Goal: Task Accomplishment & Management: Complete application form

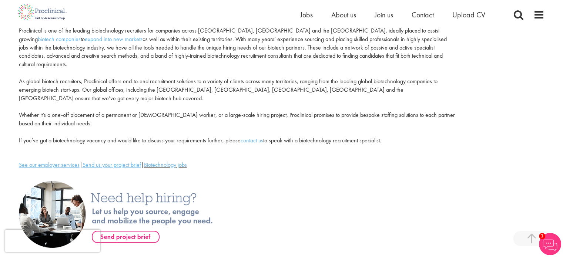
scroll to position [113, 0]
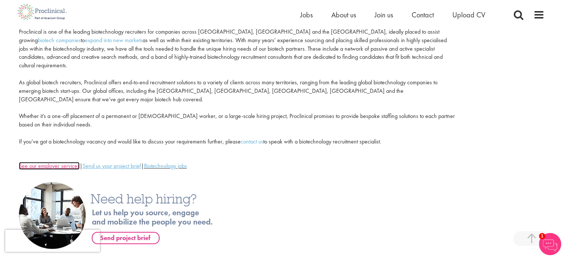
click at [66, 162] on u "See our employer services" at bounding box center [49, 166] width 61 height 8
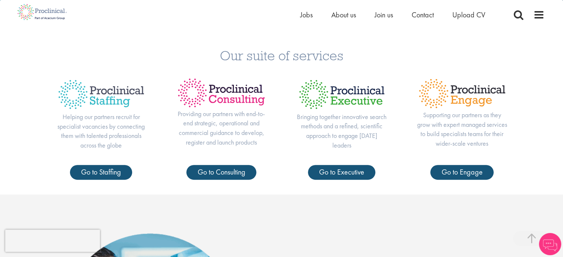
scroll to position [260, 0]
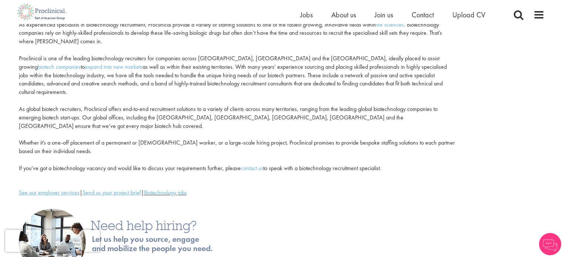
scroll to position [85, 0]
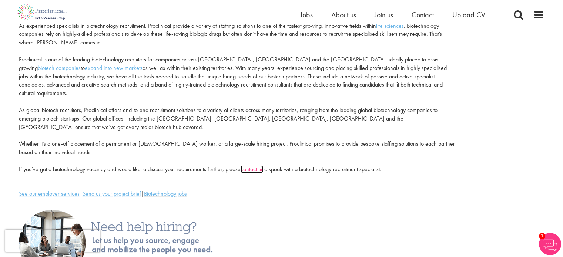
click at [252, 165] on link "contact us" at bounding box center [252, 169] width 23 height 8
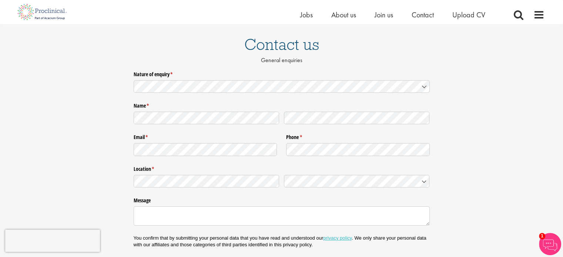
scroll to position [50, 0]
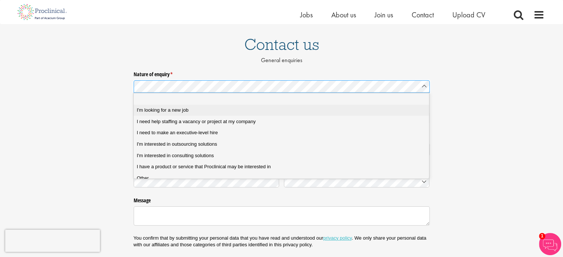
click at [189, 109] on div "I'm looking for a new job" at bounding box center [284, 110] width 295 height 7
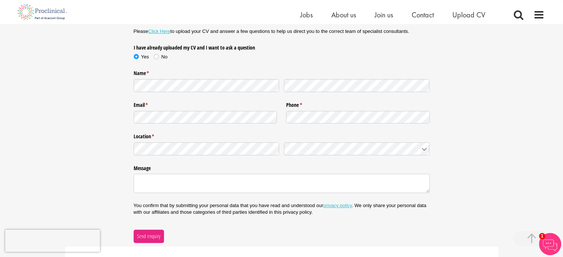
scroll to position [124, 0]
click at [161, 31] on link "Click Here" at bounding box center [159, 31] width 22 height 6
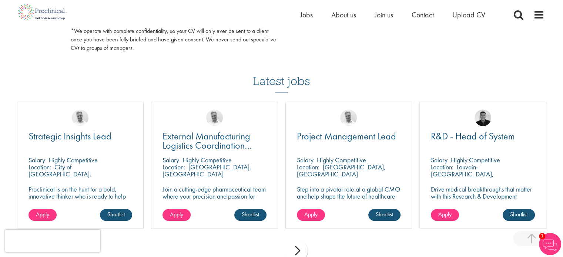
scroll to position [480, 0]
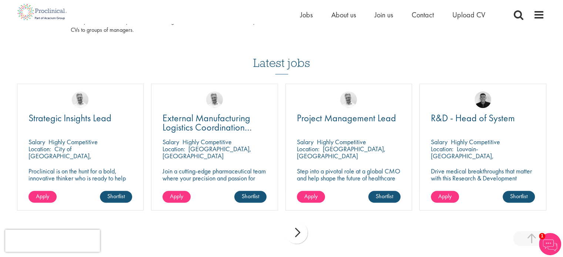
click at [299, 228] on div "next" at bounding box center [296, 233] width 22 height 22
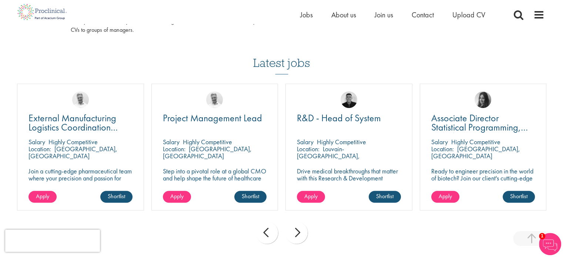
click at [299, 228] on div "next" at bounding box center [296, 233] width 22 height 22
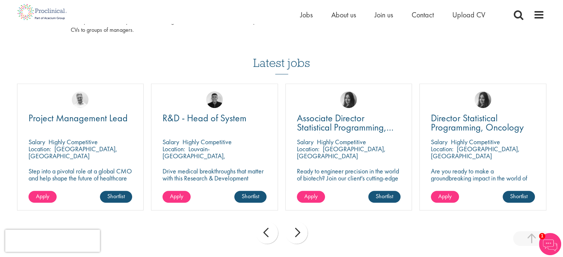
click at [299, 228] on div "next" at bounding box center [296, 233] width 22 height 22
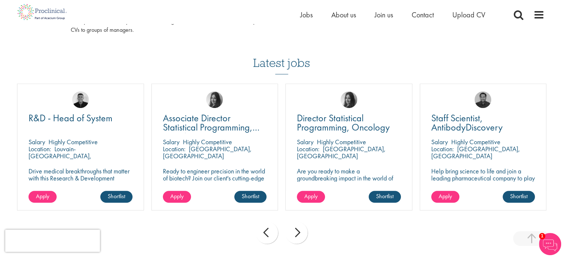
click at [299, 228] on div "next" at bounding box center [296, 233] width 22 height 22
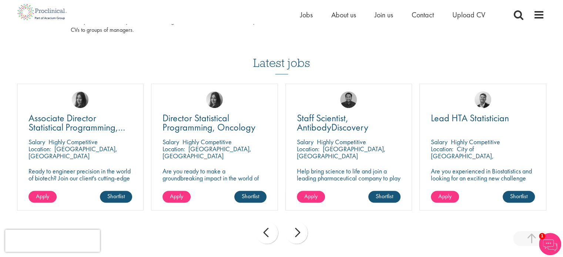
click at [299, 228] on div "next" at bounding box center [296, 233] width 22 height 22
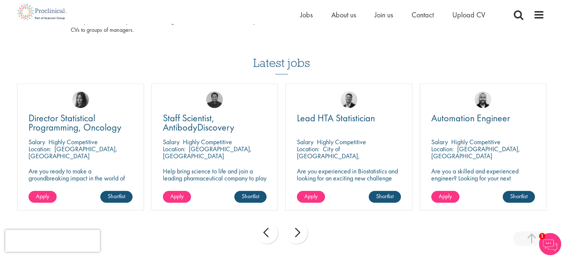
click at [299, 228] on div "next" at bounding box center [296, 233] width 22 height 22
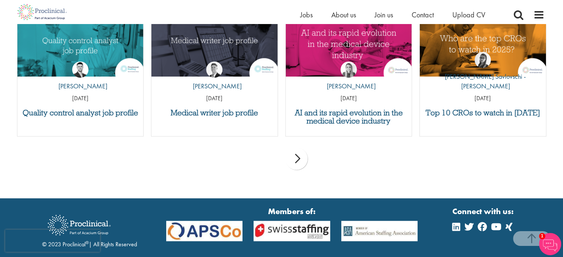
scroll to position [768, 0]
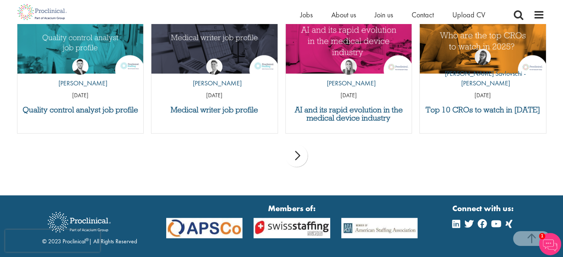
click at [299, 164] on div "next" at bounding box center [296, 156] width 22 height 22
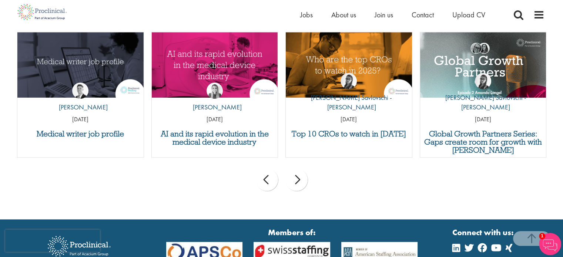
scroll to position [727, 0]
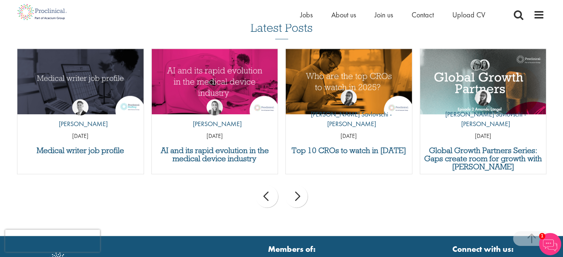
click at [298, 199] on div "next" at bounding box center [296, 196] width 22 height 22
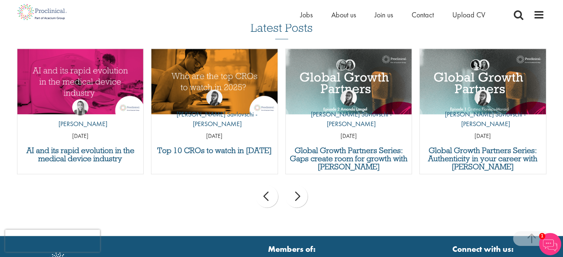
click at [298, 199] on div "next" at bounding box center [296, 196] width 22 height 22
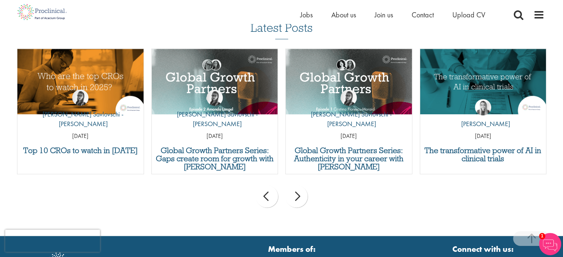
click at [298, 199] on div "next" at bounding box center [296, 196] width 22 height 22
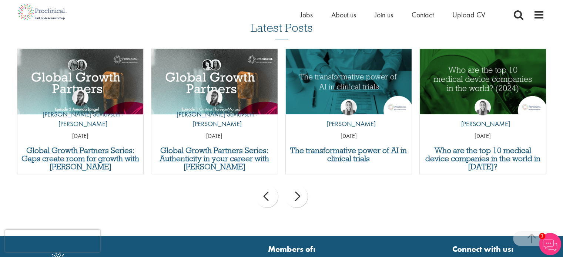
click at [298, 199] on div "next" at bounding box center [296, 196] width 22 height 22
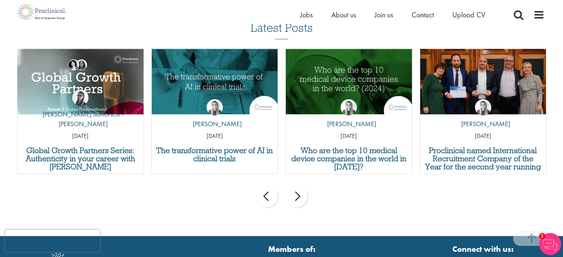
click at [298, 199] on div "next" at bounding box center [296, 196] width 22 height 22
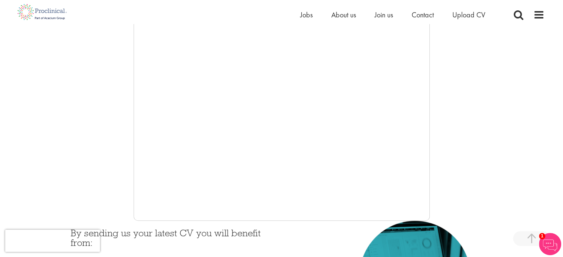
scroll to position [154, 0]
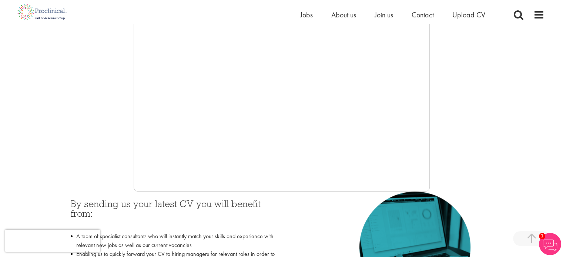
scroll to position [181, 0]
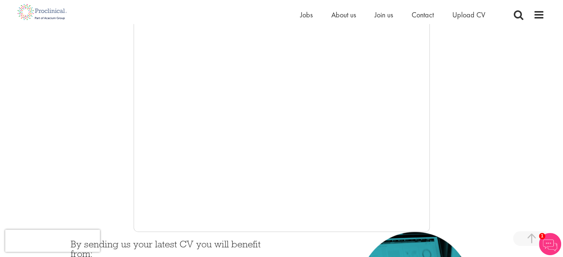
scroll to position [167, 0]
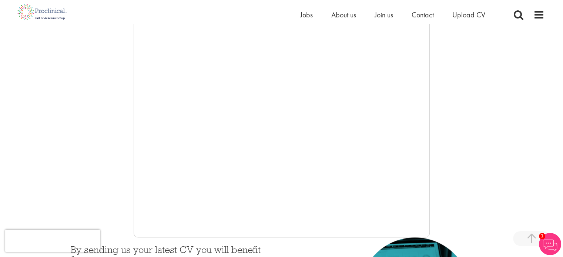
scroll to position [136, 0]
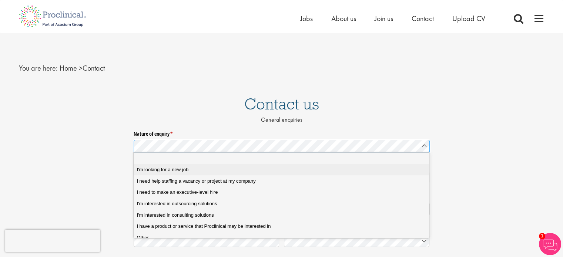
click at [196, 173] on div "I'm looking for a new job" at bounding box center [284, 170] width 295 height 7
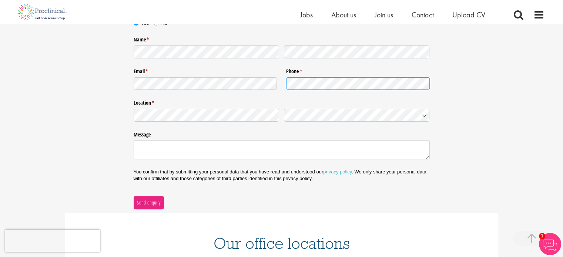
scroll to position [169, 0]
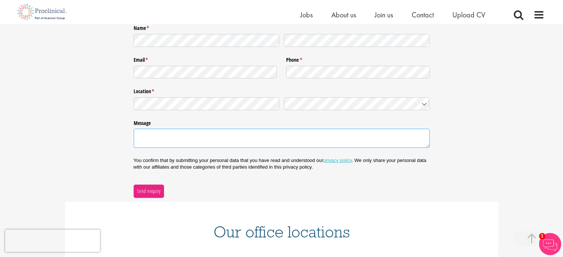
click at [269, 137] on textarea "Message" at bounding box center [282, 138] width 296 height 19
click at [151, 135] on textarea "Hi, I'm seeking jobs in Singapore" at bounding box center [282, 138] width 296 height 19
click at [232, 137] on textarea "Hi, I'm currently seeking jobs in Singapore" at bounding box center [282, 138] width 296 height 19
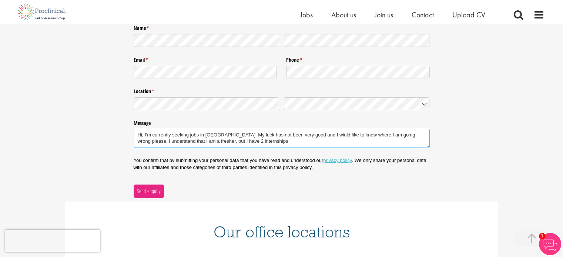
click at [225, 142] on textarea "Hi, I'm currently seeking jobs in Singapore. My luck has not been very good and…" at bounding box center [282, 138] width 296 height 19
click at [296, 141] on textarea "Hi, I'm currently seeking jobs in Singapore. My luck has not been very good and…" at bounding box center [282, 138] width 296 height 19
click at [326, 143] on textarea "Hi, I'm currently seeking jobs in Singapore. My luck has not been very good and…" at bounding box center [282, 138] width 296 height 19
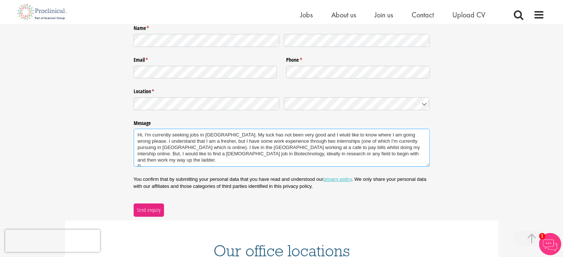
click at [315, 135] on textarea "Hi, I'm currently seeking jobs in Singapore. My luck has not been very good and…" at bounding box center [282, 148] width 296 height 38
click at [188, 161] on textarea "Hi, I'm currently seeking jobs in Singapore. My luck has not been very good and…" at bounding box center [282, 148] width 296 height 38
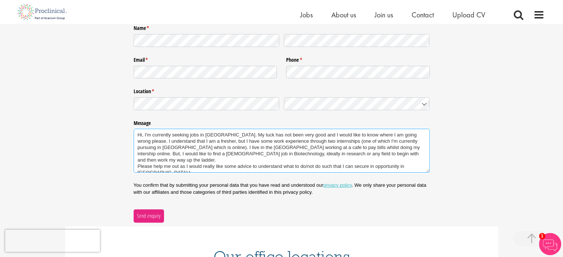
click at [370, 159] on textarea "Hi, I'm currently seeking jobs in Singapore. My luck has not been very good and…" at bounding box center [282, 151] width 296 height 44
click at [202, 168] on textarea "Hi, I'm currently seeking jobs in Singapore. My luck has not been very good and…" at bounding box center [282, 151] width 296 height 44
click at [144, 134] on textarea "Hi, I'm currently seeking jobs in Singapore. My luck has not been very good and…" at bounding box center [282, 151] width 296 height 44
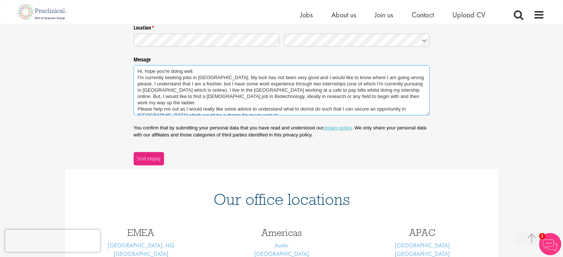
scroll to position [234, 0]
click at [264, 108] on textarea "Hi, hope you're doing well. I'm currently seeking jobs in Singapore. My luck ha…" at bounding box center [282, 90] width 296 height 50
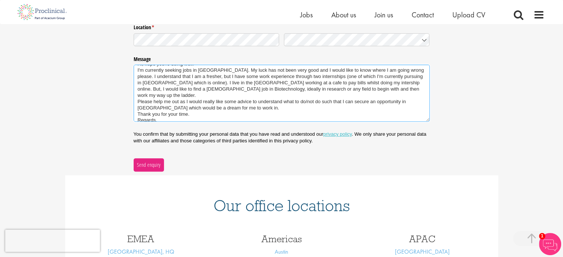
scroll to position [12, 0]
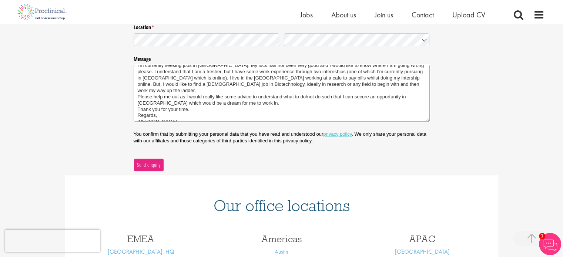
type textarea "Hi, hope you're doing well. I'm currently seeking jobs in Singapore. My luck ha…"
click at [151, 162] on span "Send enquiry" at bounding box center [149, 165] width 24 height 8
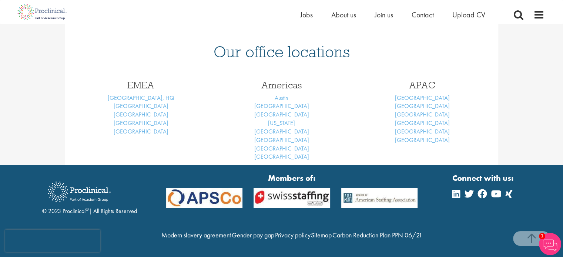
scroll to position [117, 0]
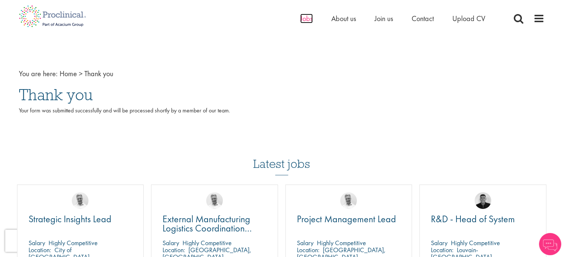
click at [303, 18] on span "Jobs" at bounding box center [306, 19] width 13 height 10
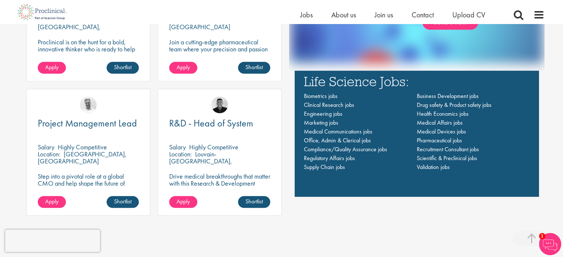
scroll to position [525, 0]
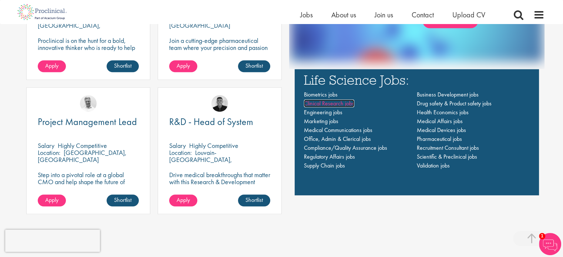
click at [335, 103] on span "Clinical Research jobs" at bounding box center [329, 104] width 50 height 8
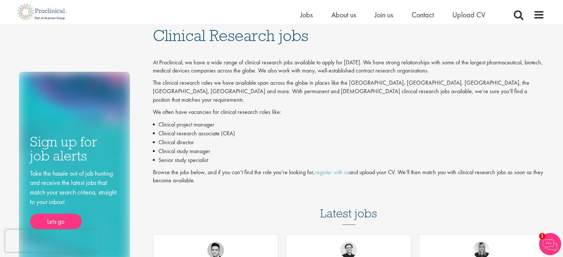
scroll to position [21, 0]
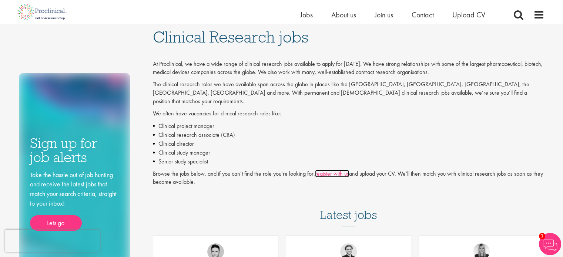
click at [327, 170] on link "register with us" at bounding box center [332, 174] width 34 height 8
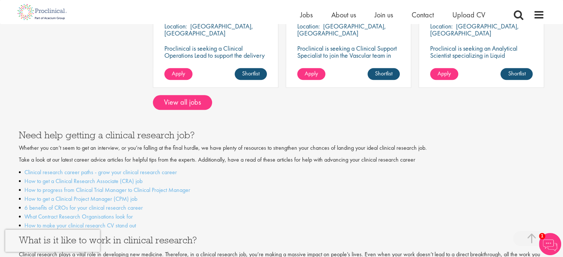
scroll to position [699, 0]
click at [201, 95] on link "View all jobs" at bounding box center [182, 102] width 59 height 15
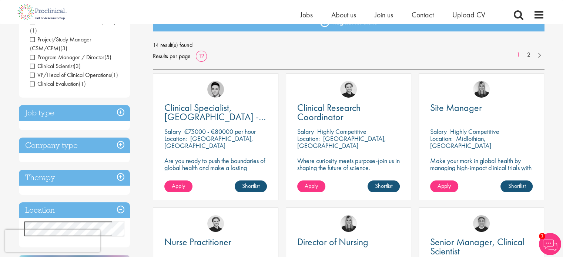
scroll to position [96, 0]
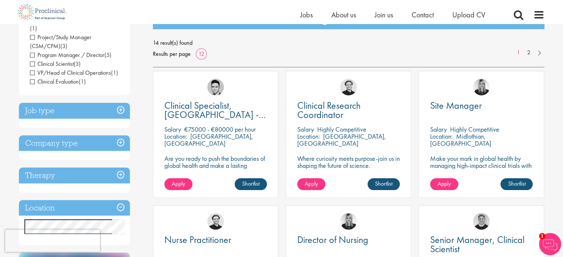
click at [120, 103] on h3 "Job type" at bounding box center [74, 111] width 111 height 16
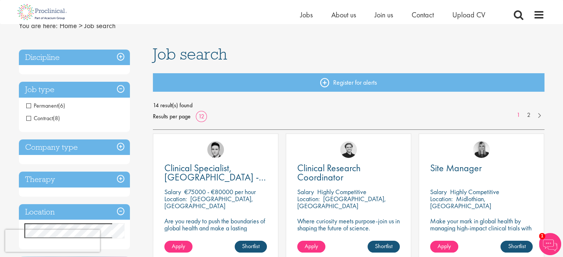
scroll to position [0, 0]
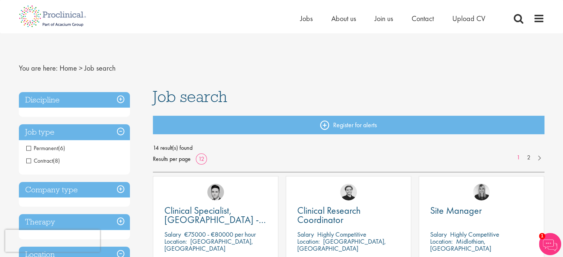
click at [115, 103] on h3 "Discipline" at bounding box center [74, 100] width 111 height 16
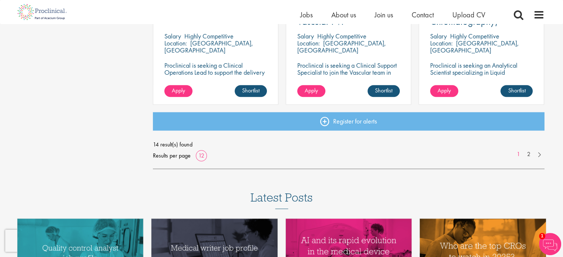
scroll to position [619, 0]
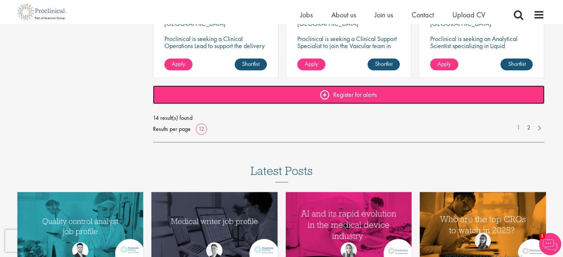
click at [327, 97] on link "Register for alerts" at bounding box center [349, 94] width 392 height 19
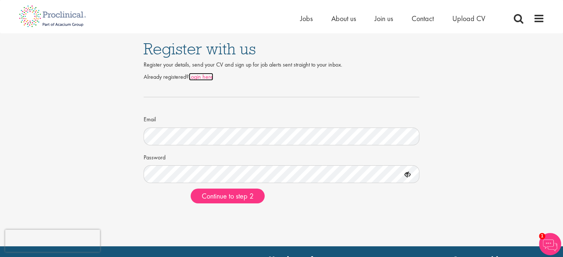
click at [209, 78] on link "Login here" at bounding box center [201, 77] width 24 height 8
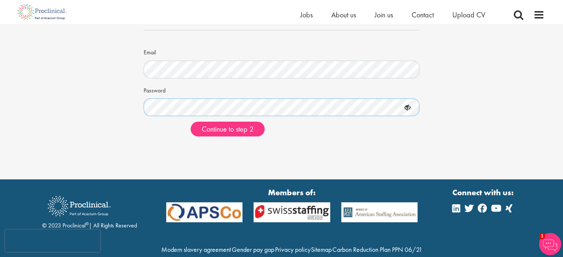
scroll to position [59, 0]
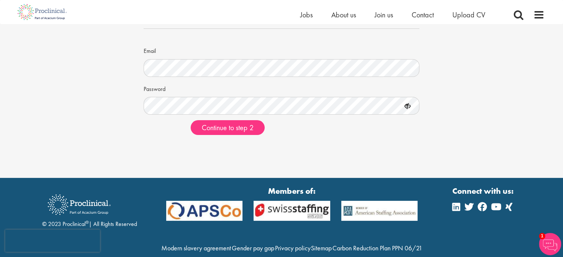
click at [409, 112] on icon at bounding box center [407, 106] width 13 height 13
click at [234, 131] on span "Continue to step 2" at bounding box center [228, 128] width 52 height 10
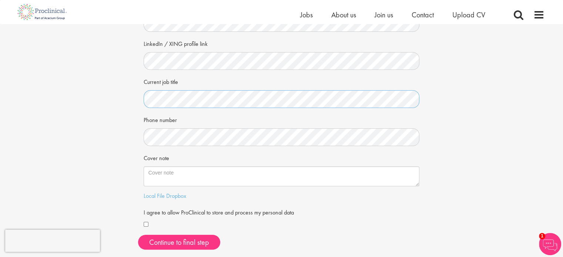
scroll to position [114, 0]
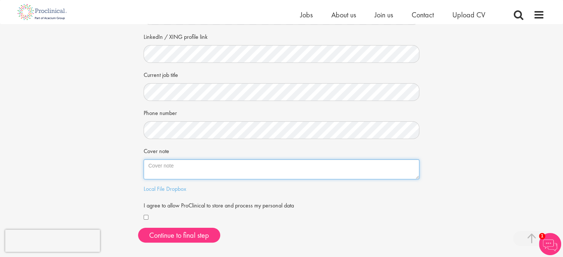
click at [189, 167] on textarea "Cover note" at bounding box center [282, 169] width 276 height 20
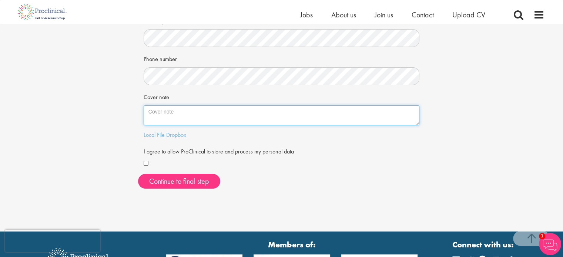
scroll to position [168, 0]
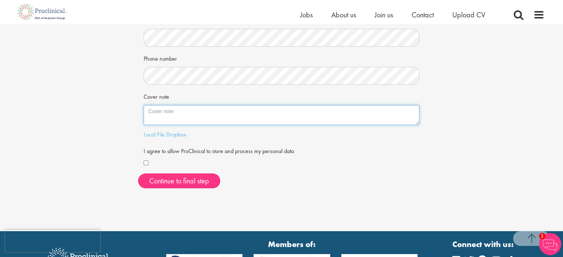
click at [197, 114] on textarea "Cover note" at bounding box center [282, 115] width 276 height 20
paste textarea "Biotechnology professional with a Master’s in Biotechnology (Distinction) from …"
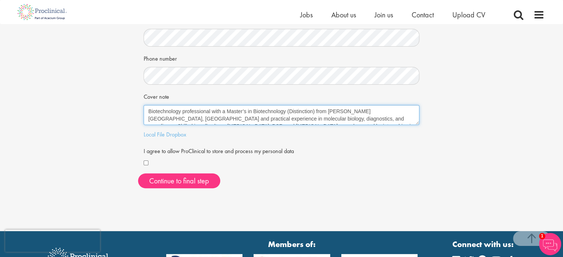
scroll to position [19, 0]
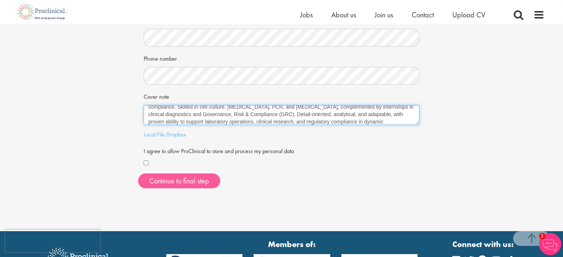
type textarea "Biotechnology professional with a Master’s in Biotechnology (Distinction) from …"
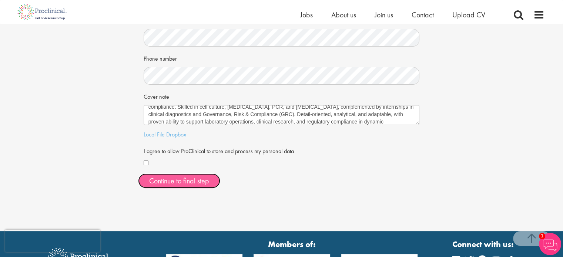
click at [177, 185] on button "Continue to final step" at bounding box center [179, 181] width 82 height 15
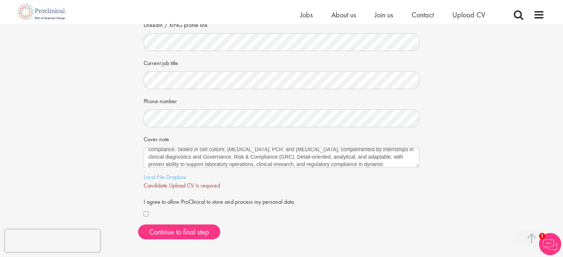
scroll to position [140, 0]
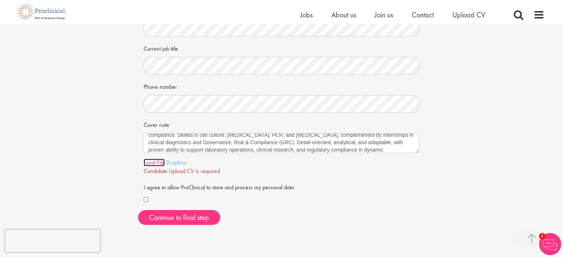
click at [150, 163] on link "Local File" at bounding box center [154, 163] width 21 height 8
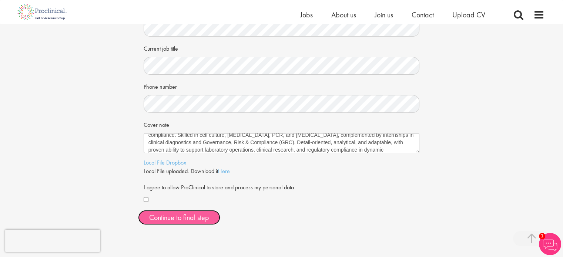
click at [192, 217] on span "Continue to final step" at bounding box center [179, 218] width 60 height 10
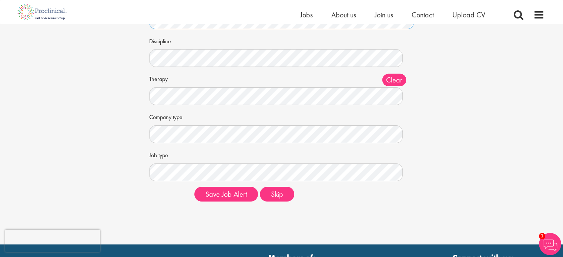
scroll to position [74, 0]
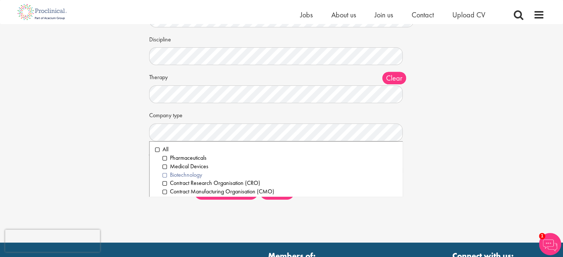
click at [164, 175] on li "Biotechnology" at bounding box center [279, 175] width 235 height 9
click at [164, 183] on li "Contract Research Organisation (CRO)" at bounding box center [279, 183] width 235 height 9
click at [163, 157] on li "Pharmaceuticals" at bounding box center [279, 158] width 235 height 9
click at [140, 167] on div "Set up a job alert Tell us what sort of job you are looking for and we will sen…" at bounding box center [281, 77] width 287 height 255
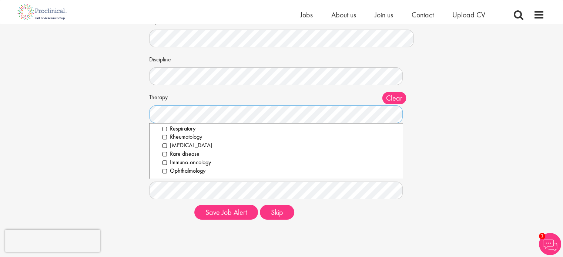
scroll to position [53, 0]
click at [123, 128] on div "Set up a job alert Tell us what sort of job you are looking for and we will sen…" at bounding box center [281, 98] width 574 height 255
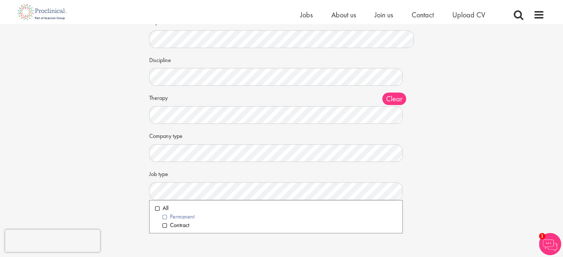
click at [164, 216] on li "Permanent" at bounding box center [279, 217] width 235 height 9
click at [134, 214] on div "Set up a job alert Tell us what sort of job you are looking for and we will sen…" at bounding box center [281, 98] width 574 height 255
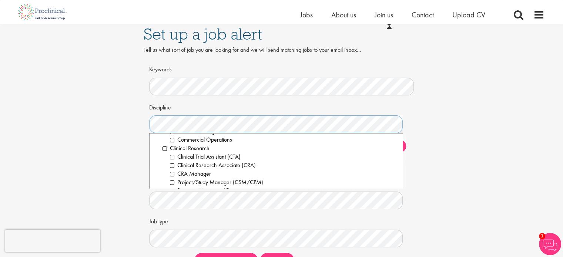
scroll to position [162, 0]
click at [163, 148] on li "Clinical Research" at bounding box center [279, 148] width 235 height 9
click at [164, 148] on li "Clinical Research" at bounding box center [279, 148] width 235 height 9
click at [172, 155] on li "Clinical Trial Assistant (CTA)" at bounding box center [283, 156] width 227 height 9
click at [172, 163] on li "Clinical Research Associate (CRA)" at bounding box center [283, 165] width 227 height 9
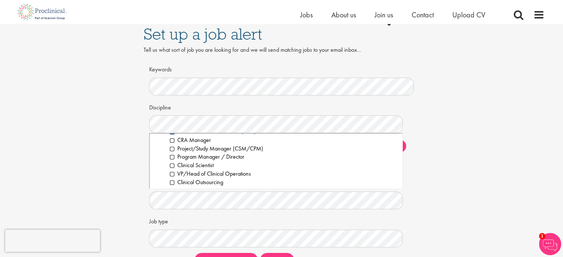
scroll to position [196, 0]
click at [171, 164] on li "Clinical Scientist" at bounding box center [283, 165] width 227 height 9
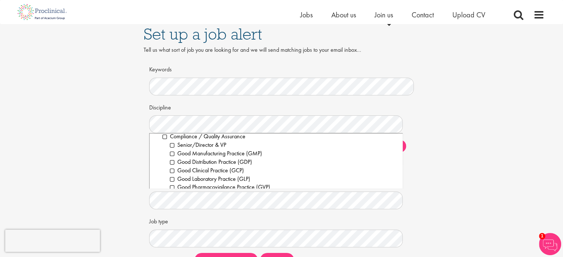
scroll to position [276, 0]
click at [171, 154] on li "Good Manufacturing Practice (GMP)" at bounding box center [283, 153] width 227 height 9
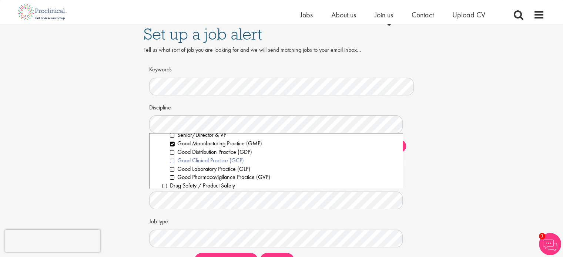
click at [171, 159] on li "Good Clinical Practice (GCP)" at bounding box center [283, 161] width 227 height 9
click at [172, 166] on li "Good Laboratory Practice (GLP)" at bounding box center [283, 169] width 227 height 9
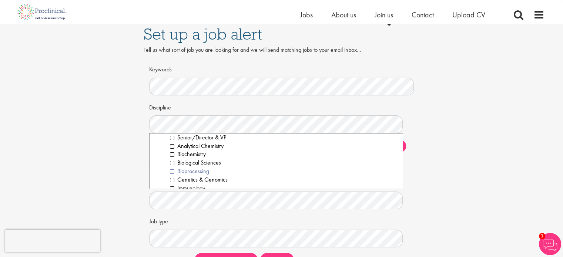
scroll to position [960, 0]
click at [171, 164] on li "Biological Sciences" at bounding box center [283, 162] width 227 height 9
click at [171, 158] on li "Genetics & Genomics" at bounding box center [283, 158] width 227 height 9
click at [172, 168] on li "Immunology" at bounding box center [283, 166] width 227 height 9
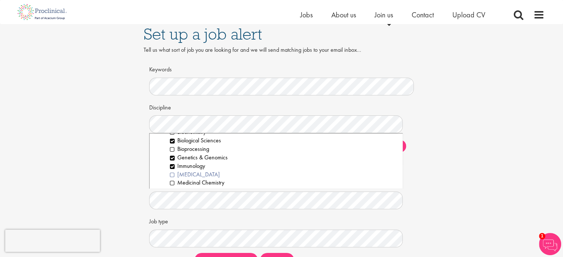
click at [173, 173] on li "Laboratory Technician" at bounding box center [283, 175] width 227 height 9
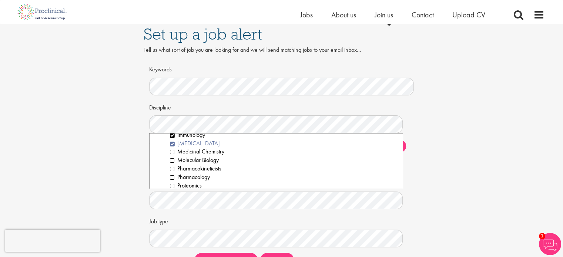
scroll to position [1014, 0]
click at [173, 159] on li "Molecular Biology" at bounding box center [283, 158] width 227 height 9
click at [135, 187] on div "Set up a job alert Tell us what sort of job you are looking for and we will sen…" at bounding box center [281, 146] width 574 height 255
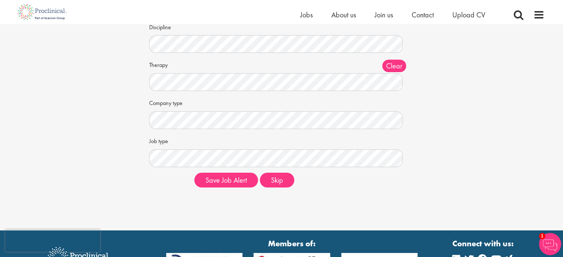
scroll to position [98, 0]
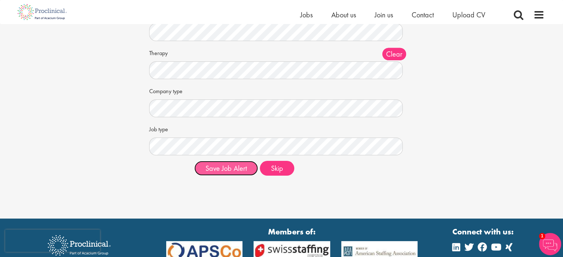
click at [239, 171] on button "Save Job Alert" at bounding box center [226, 168] width 64 height 15
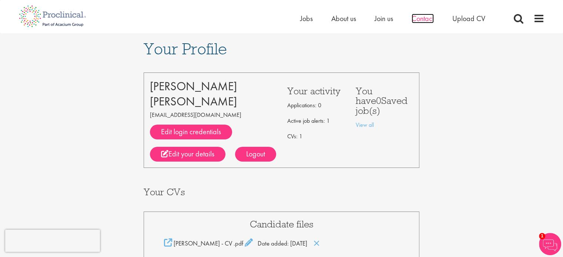
click at [424, 20] on span "Contact" at bounding box center [423, 19] width 22 height 10
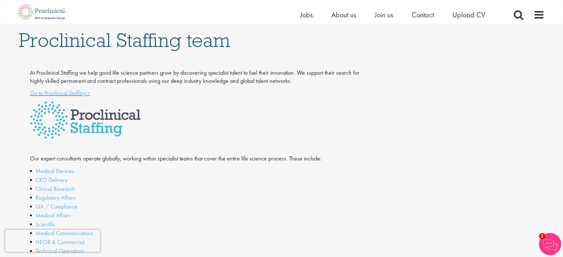
scroll to position [44, 0]
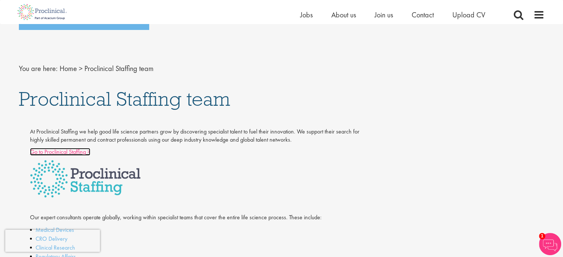
click at [74, 151] on link "Go to Proclinical Staffing >" at bounding box center [60, 152] width 60 height 8
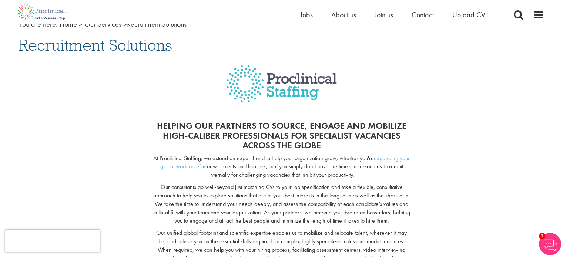
scroll to position [50, 0]
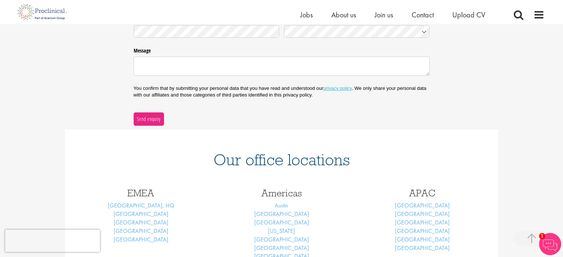
scroll to position [231, 0]
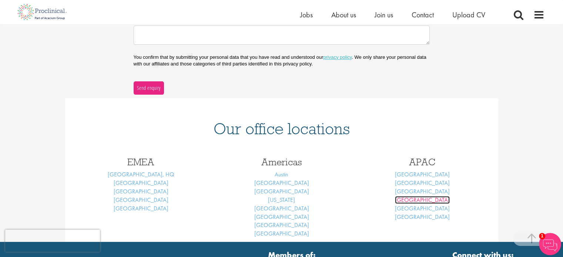
click at [426, 199] on link "Singapore" at bounding box center [422, 200] width 55 height 8
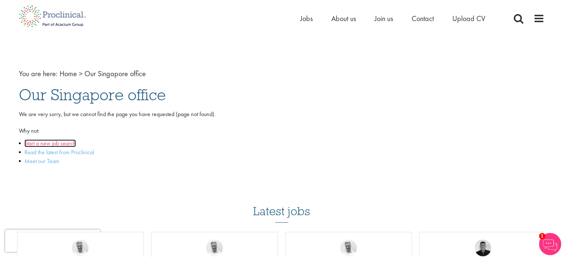
click at [71, 141] on link "Start a new job search" at bounding box center [49, 144] width 51 height 8
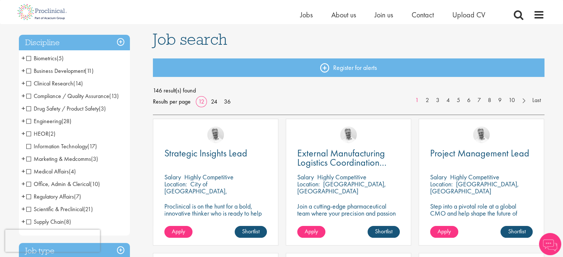
scroll to position [48, 0]
click at [226, 98] on link "36" at bounding box center [227, 101] width 12 height 8
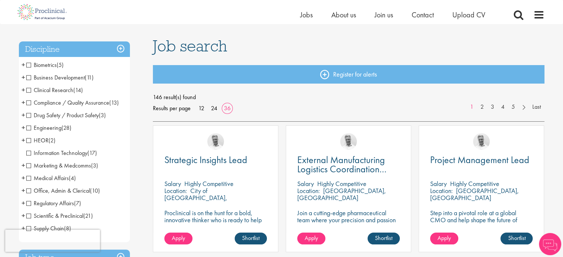
scroll to position [46, 0]
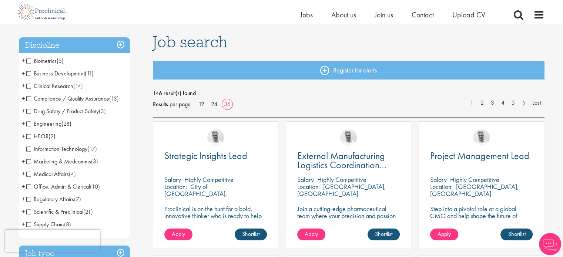
click at [29, 88] on span "Clinical Research" at bounding box center [49, 86] width 47 height 8
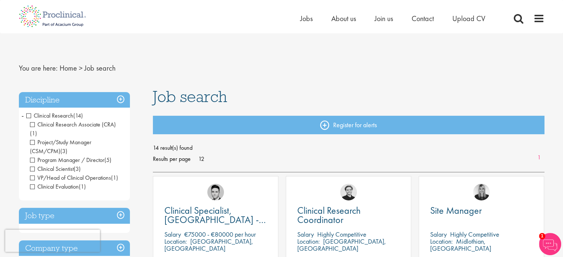
click at [29, 117] on span "Clinical Research" at bounding box center [49, 116] width 47 height 8
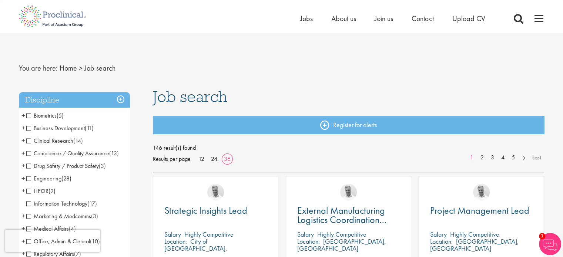
click at [28, 154] on span "Compliance / Quality Assurance" at bounding box center [67, 154] width 83 height 8
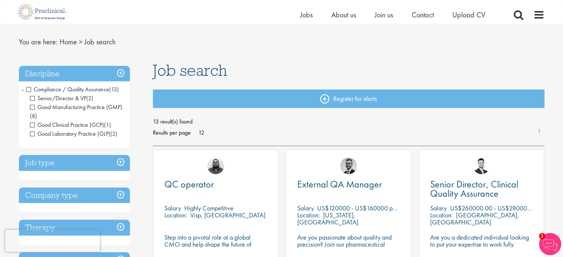
scroll to position [16, 0]
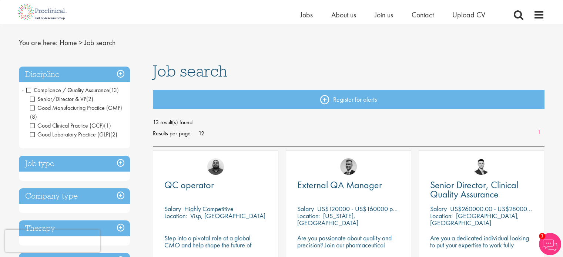
click at [30, 90] on span "Compliance / Quality Assurance" at bounding box center [67, 90] width 83 height 8
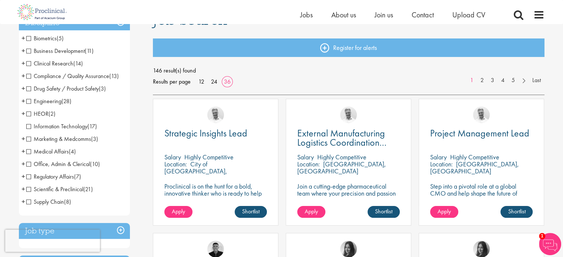
scroll to position [68, 0]
click at [27, 188] on span "Scientific & Preclinical" at bounding box center [54, 189] width 57 height 8
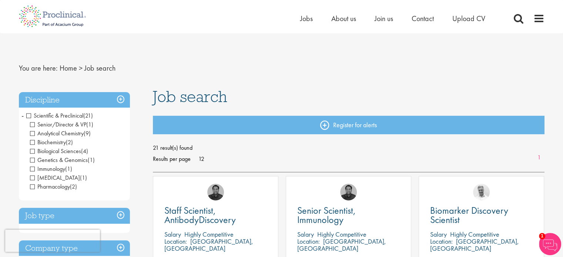
click at [28, 115] on span "Scientific & Preclinical" at bounding box center [54, 116] width 57 height 8
